Goal: Task Accomplishment & Management: Use online tool/utility

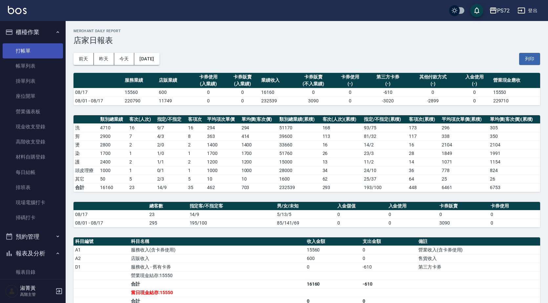
click at [24, 52] on link "打帳單" at bounding box center [33, 50] width 60 height 15
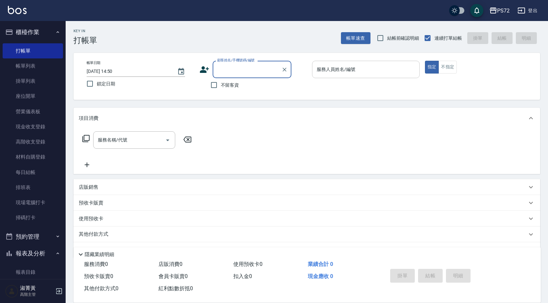
click at [375, 75] on input "服務人員姓名/編號" at bounding box center [366, 69] width 102 height 11
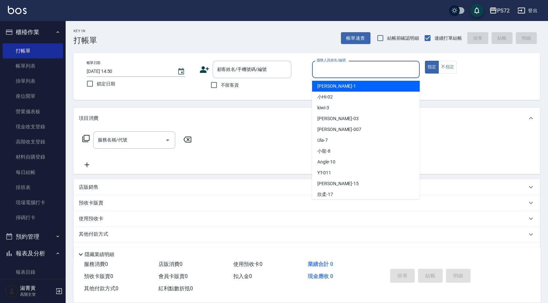
click at [359, 83] on div "[PERSON_NAME] -1" at bounding box center [366, 86] width 108 height 11
type input "[PERSON_NAME]-1"
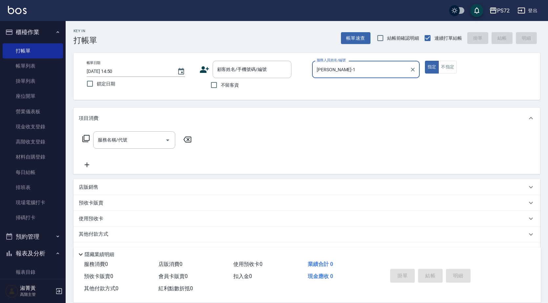
drag, startPoint x: 219, startPoint y: 86, endPoint x: 348, endPoint y: 79, distance: 129.8
click at [220, 86] on input "不留客資" at bounding box center [214, 85] width 14 height 14
checkbox input "true"
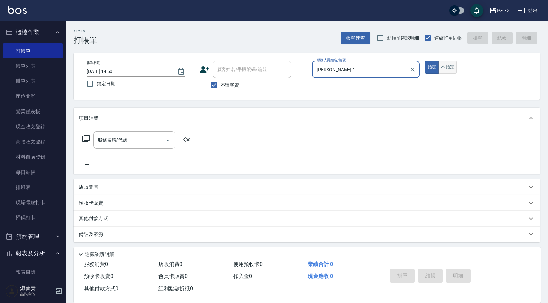
click at [443, 63] on button "不指定" at bounding box center [447, 67] width 18 height 13
click at [127, 132] on div "服務名稱/代號" at bounding box center [134, 139] width 82 height 17
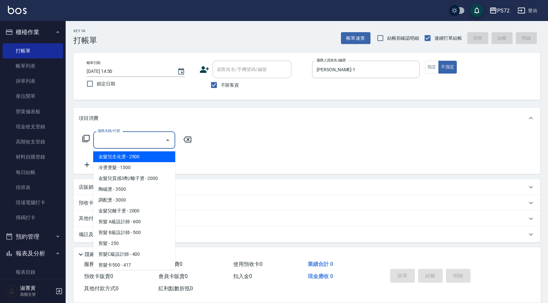
click at [150, 122] on div "項目消費" at bounding box center [307, 118] width 467 height 21
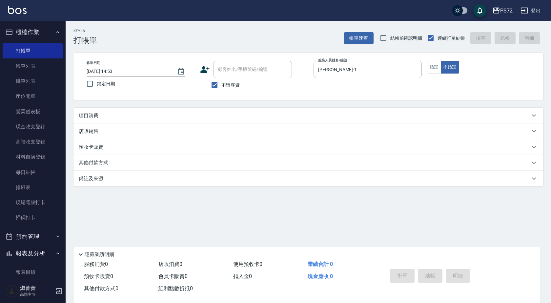
click at [155, 139] on div "預收卡販賣" at bounding box center [309, 147] width 470 height 16
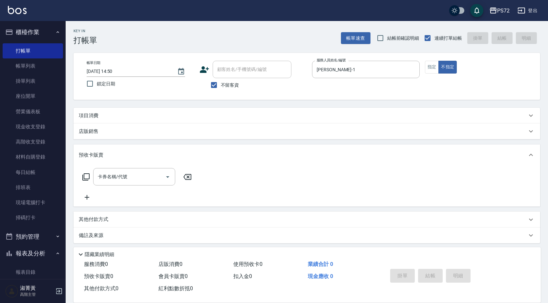
click at [147, 111] on div "項目消費" at bounding box center [307, 116] width 467 height 16
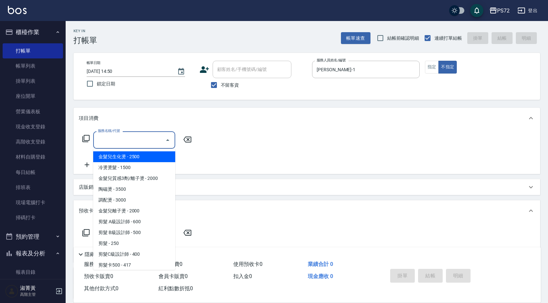
click at [134, 138] on input "服務名稱/代號" at bounding box center [129, 139] width 66 height 11
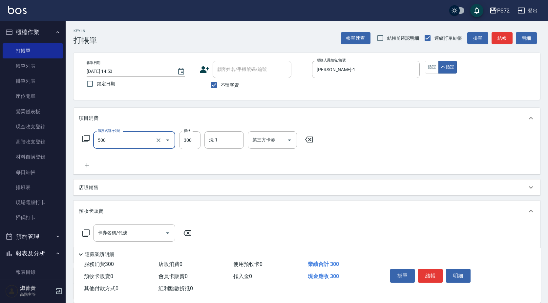
type input "洗髮(A級)(500)"
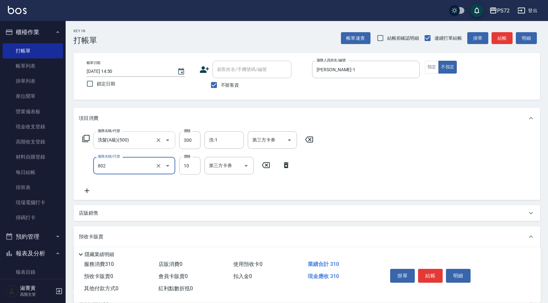
type input "潤絲(802)"
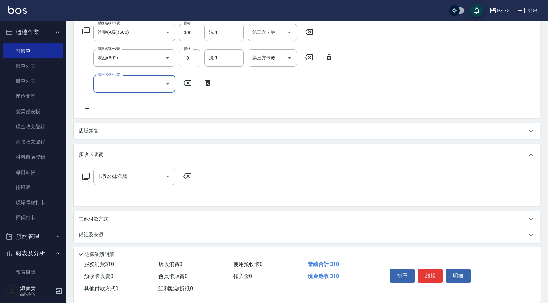
scroll to position [111, 0]
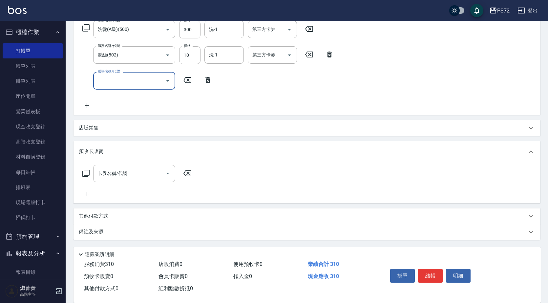
click at [98, 216] on p "其他付款方式" at bounding box center [95, 216] width 33 height 7
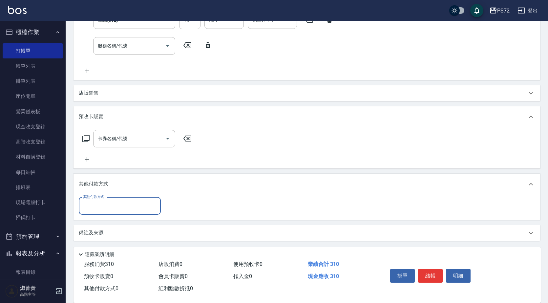
scroll to position [146, 0]
click at [107, 208] on input "其他付款方式" at bounding box center [120, 204] width 76 height 11
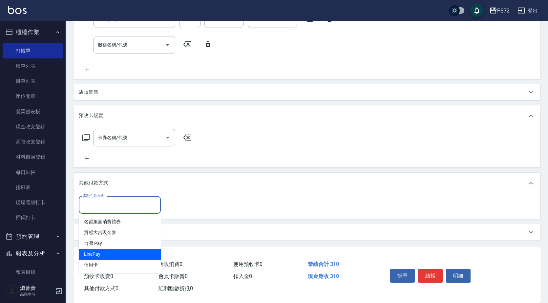
click at [109, 256] on span "LinePay" at bounding box center [120, 254] width 82 height 11
type input "LinePay"
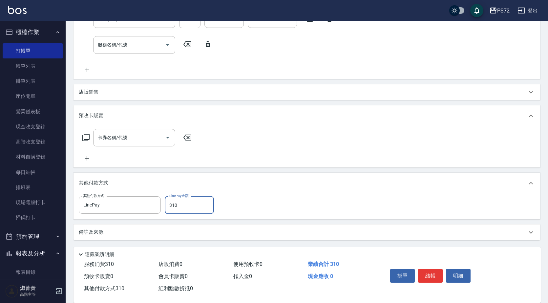
type input "310"
click at [422, 273] on button "結帳" at bounding box center [430, 276] width 25 height 14
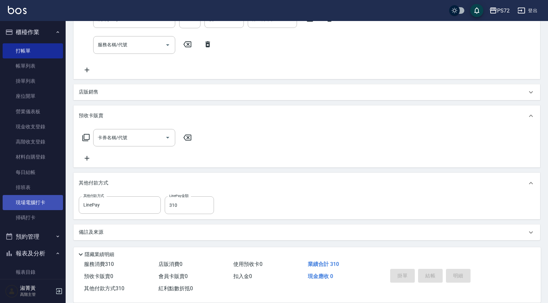
type input "[DATE] 14:51"
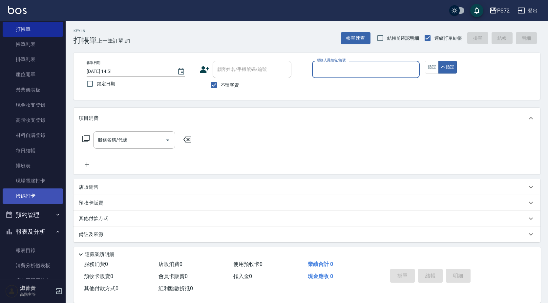
scroll to position [98, 0]
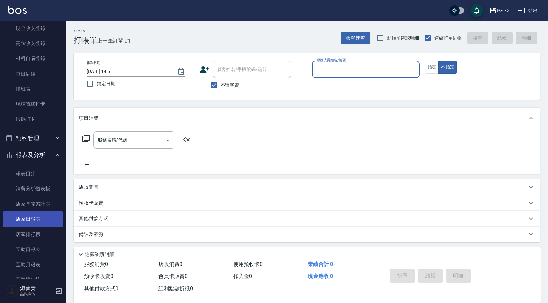
click at [36, 213] on link "店家日報表" at bounding box center [33, 218] width 60 height 15
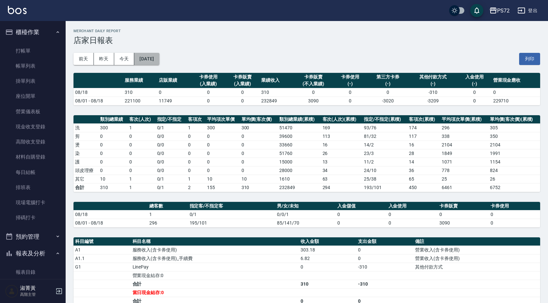
click at [159, 55] on button "[DATE]" at bounding box center [146, 59] width 25 height 12
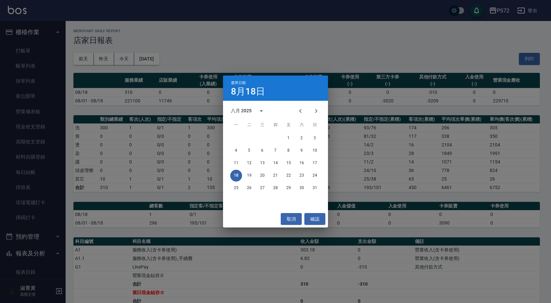
click at [310, 28] on div "選擇日期 [DATE] 八月 2025 一 二 三 四 五 六 日 1 2 3 4 5 6 7 8 9 10 11 12 13 14 15 16 17 18 …" at bounding box center [275, 151] width 551 height 303
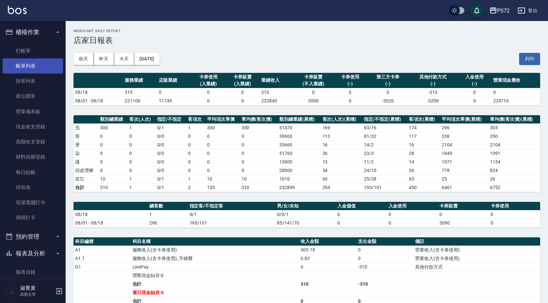
click at [34, 68] on link "帳單列表" at bounding box center [33, 65] width 60 height 15
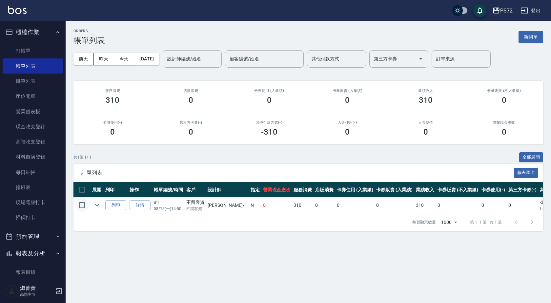
click at [83, 208] on input "checkbox" at bounding box center [82, 205] width 14 height 14
checkbox input "true"
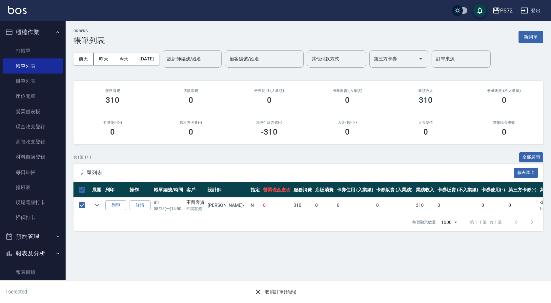
click at [277, 292] on button "取消訂單(預約)" at bounding box center [276, 292] width 48 height 12
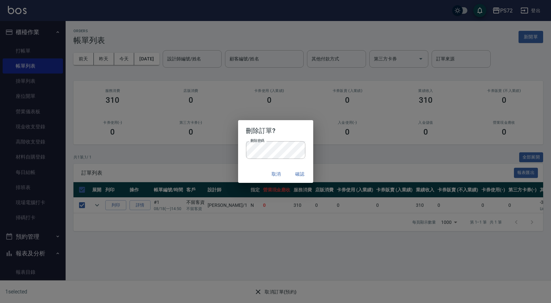
click at [356, 123] on div "刪除訂單? 刪除密碼 刪除密碼 取消 確認" at bounding box center [275, 151] width 551 height 303
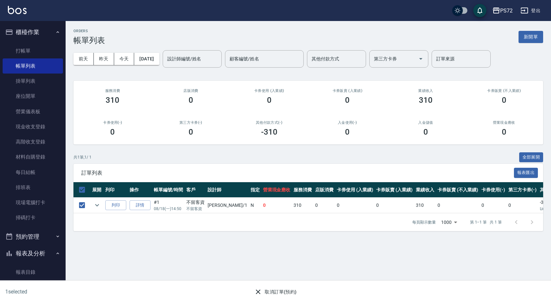
click at [267, 296] on button "取消訂單(預約)" at bounding box center [276, 292] width 48 height 12
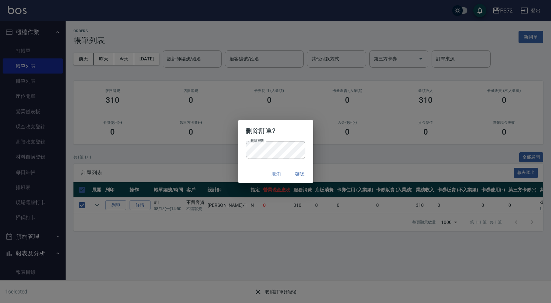
click at [296, 173] on button "確認" at bounding box center [300, 174] width 21 height 12
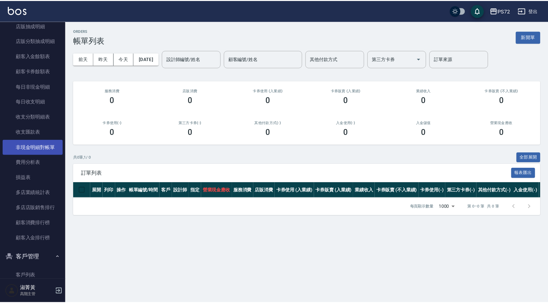
scroll to position [722, 0]
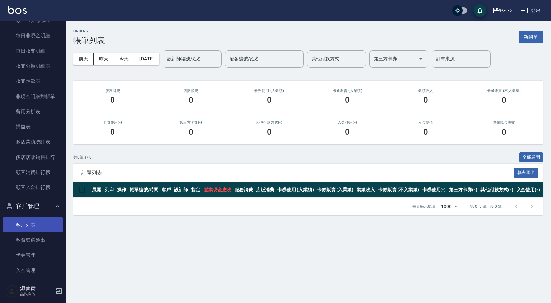
click at [43, 231] on link "客戶列表" at bounding box center [33, 224] width 60 height 15
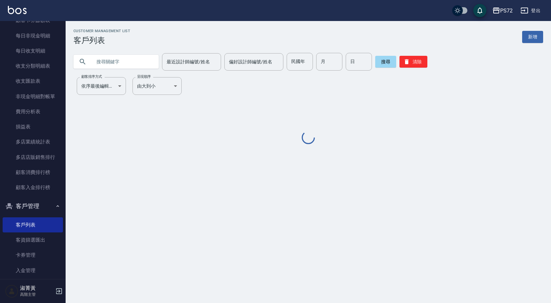
click at [133, 64] on input "text" at bounding box center [123, 62] width 62 height 18
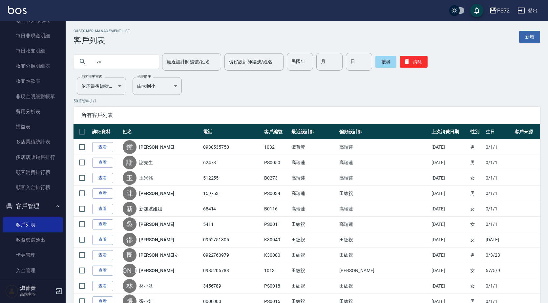
type input "v"
type input "謝"
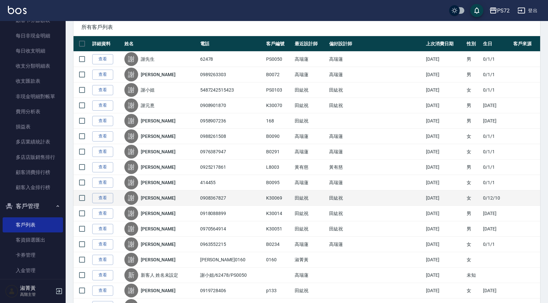
scroll to position [98, 0]
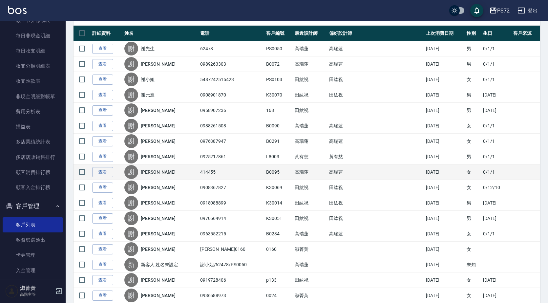
click at [151, 172] on link "[PERSON_NAME]" at bounding box center [158, 172] width 35 height 7
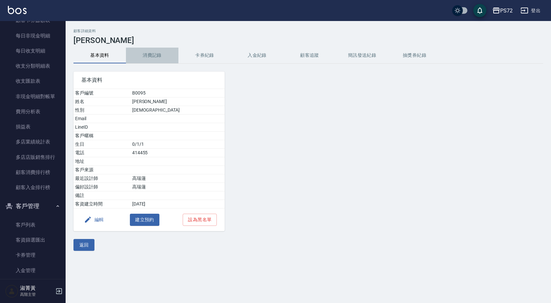
click at [141, 57] on button "消費記錄" at bounding box center [152, 56] width 53 height 16
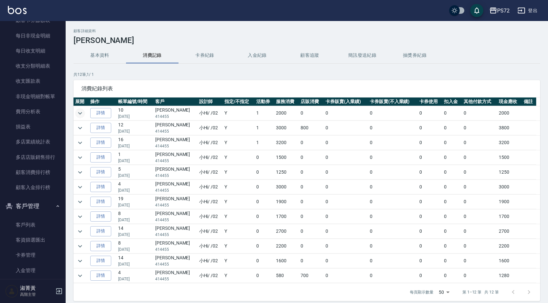
click at [80, 115] on icon "expand row" at bounding box center [80, 113] width 8 height 8
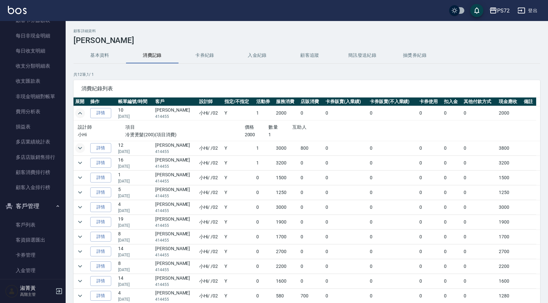
click at [81, 148] on icon "expand row" at bounding box center [80, 148] width 8 height 8
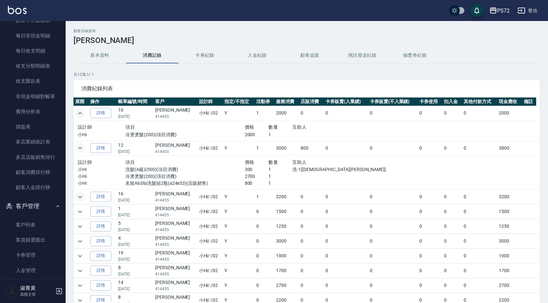
click at [78, 193] on icon "expand row" at bounding box center [80, 197] width 8 height 8
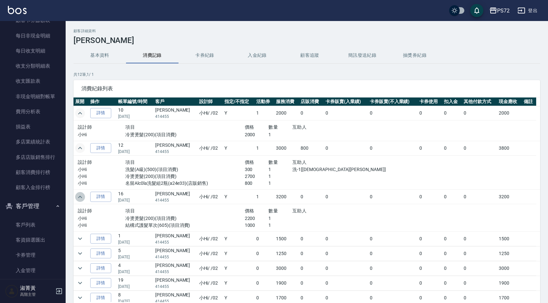
click at [81, 197] on icon "expand row" at bounding box center [80, 197] width 4 height 2
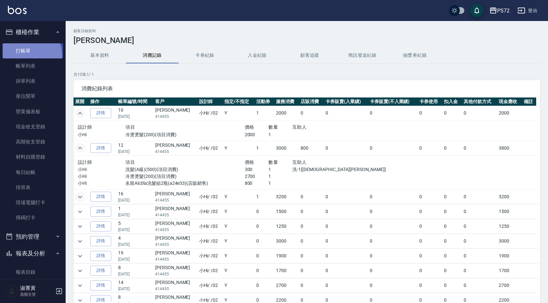
click at [23, 55] on link "打帳單" at bounding box center [33, 50] width 60 height 15
